Goal: Transaction & Acquisition: Purchase product/service

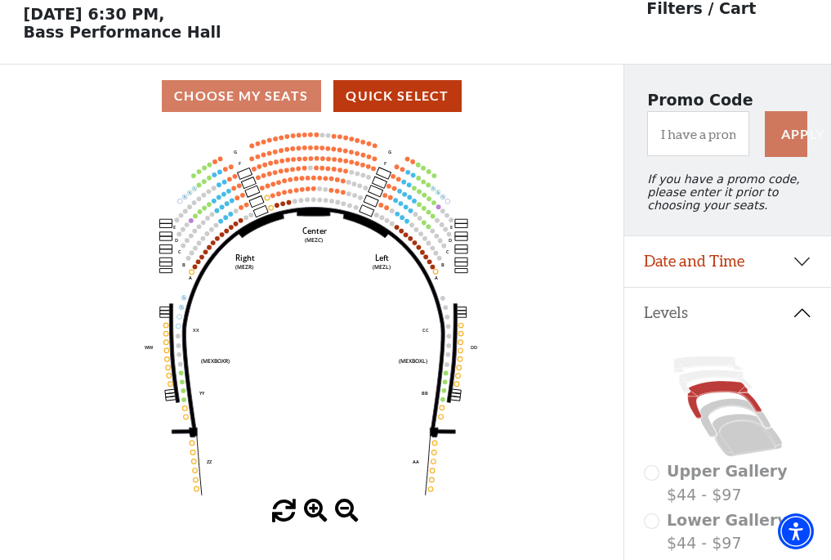
scroll to position [76, 0]
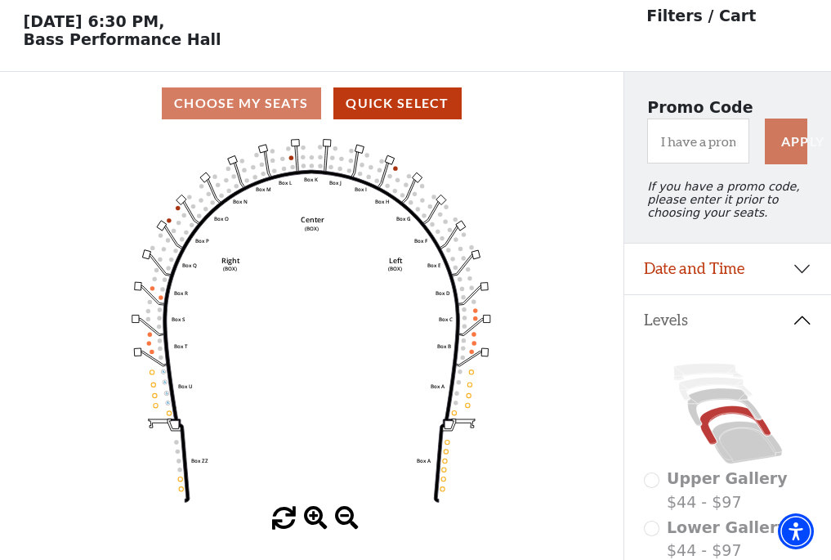
scroll to position [76, 0]
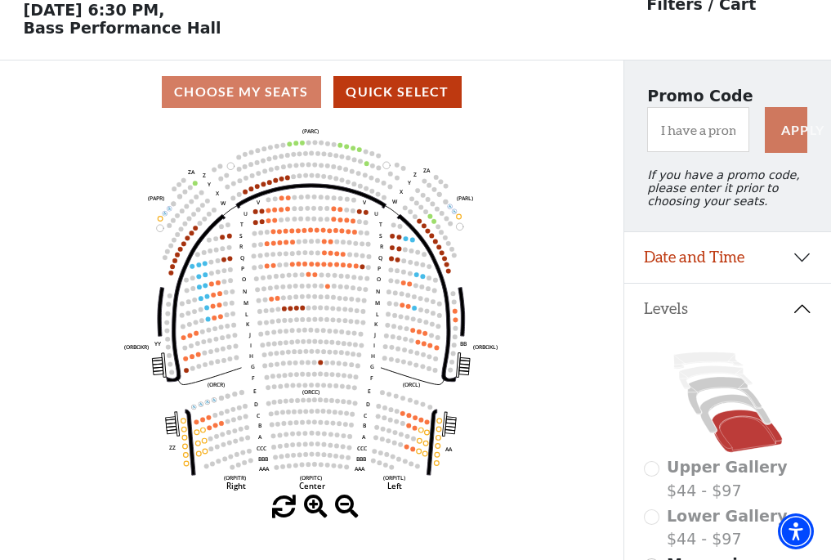
scroll to position [76, 0]
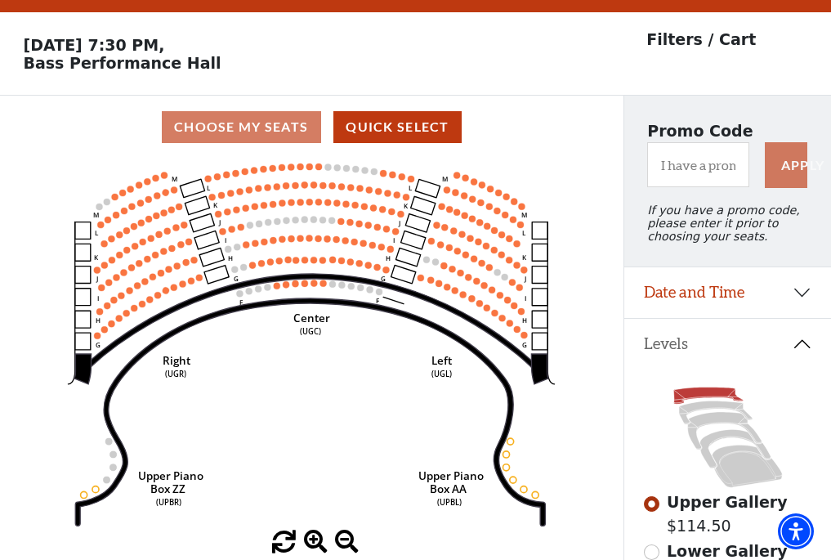
scroll to position [76, 0]
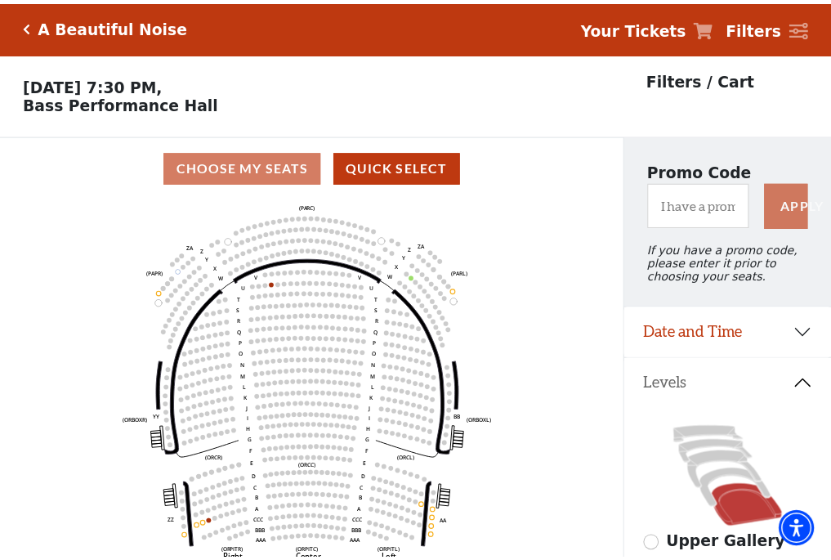
scroll to position [76, 0]
